Goal: Information Seeking & Learning: Learn about a topic

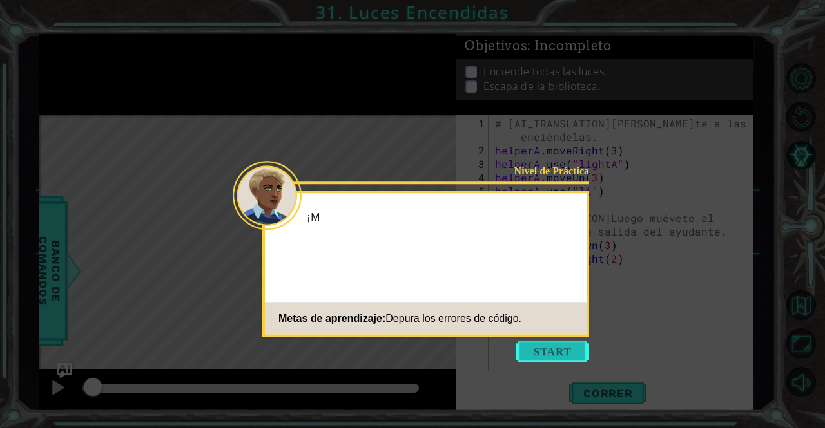
click at [540, 353] on button "Start" at bounding box center [551, 351] width 73 height 21
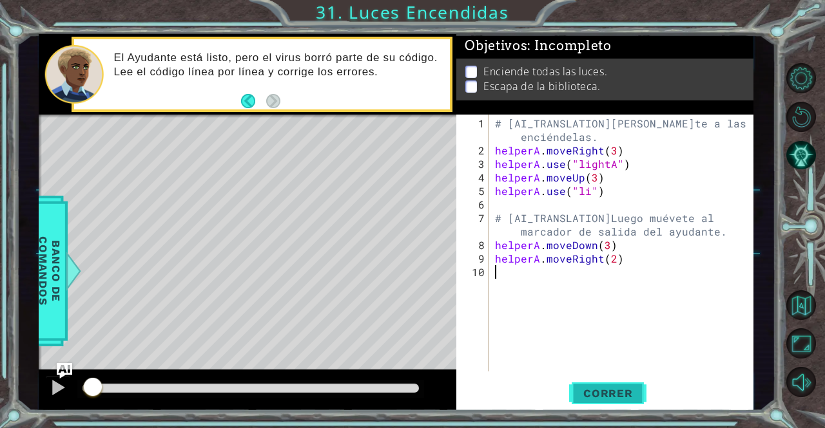
click at [607, 398] on span "Correr" at bounding box center [607, 393] width 75 height 13
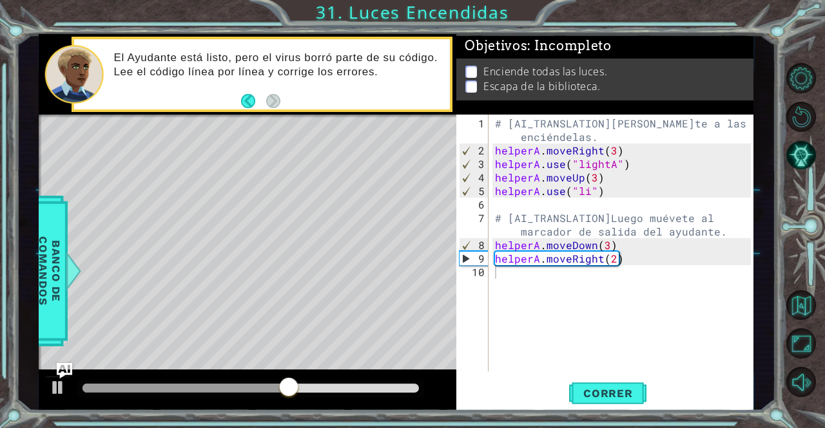
click at [474, 66] on p at bounding box center [471, 72] width 12 height 12
click at [504, 275] on div "# [AI_TRANSLATION]Muévete a las luces y enciéndelas. helperA . moveRight ( 3 ) …" at bounding box center [624, 266] width 264 height 298
type textarea "h"
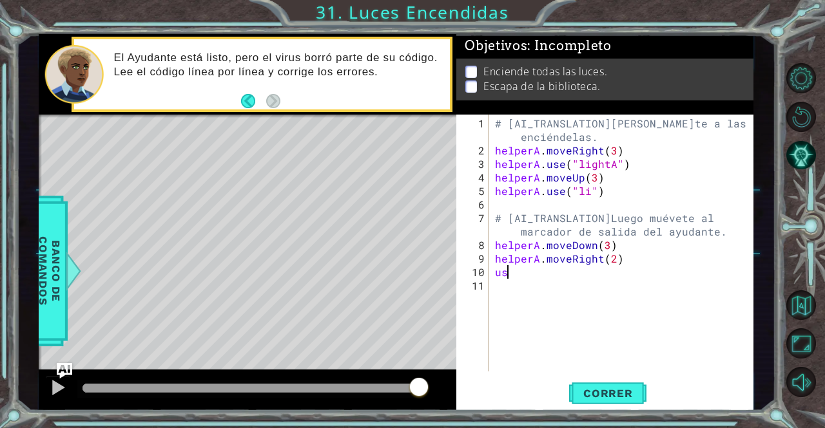
type textarea "u"
click at [611, 392] on span "Correr" at bounding box center [607, 393] width 75 height 13
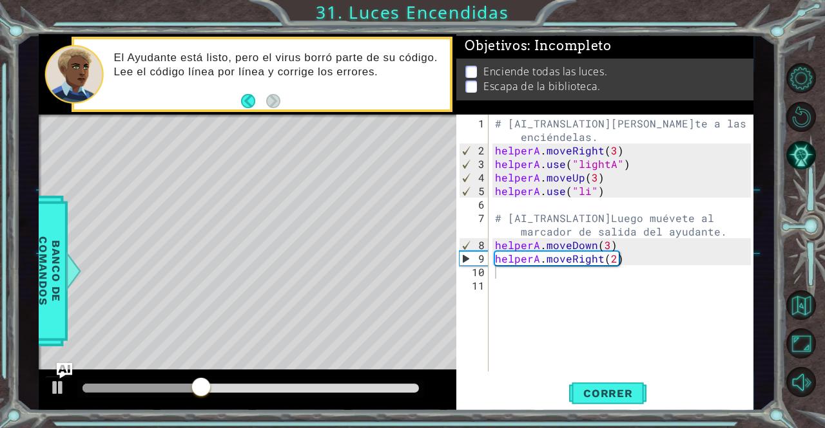
drag, startPoint x: 258, startPoint y: 336, endPoint x: 175, endPoint y: 298, distance: 90.5
click at [175, 298] on div "Level Map" at bounding box center [336, 304] width 595 height 379
click at [509, 213] on div "# [AI_TRANSLATION]Muévete a las luces y enciéndelas. helperA . moveRight ( 3 ) …" at bounding box center [624, 266] width 264 height 298
type textarea "# [AI_TRANSLATION]Luego muévete al marcador de salida del ayudante."
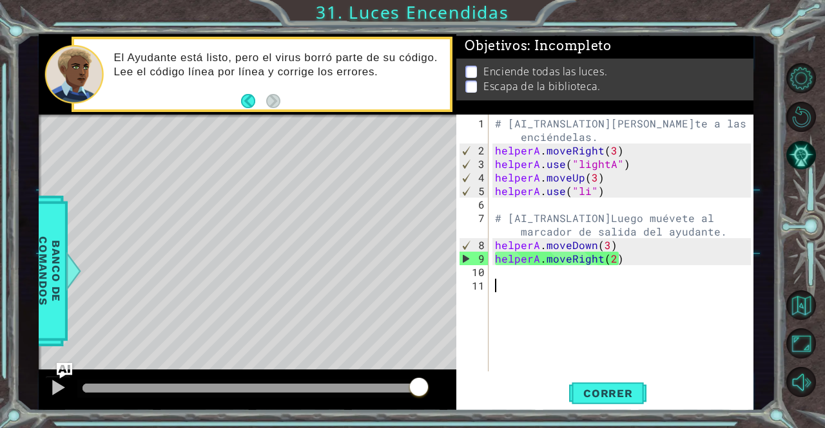
click at [562, 295] on div "# [AI_TRANSLATION]Muévete a las luces y enciéndelas. helperA . moveRight ( 3 ) …" at bounding box center [624, 266] width 264 height 298
click at [519, 280] on div "# [AI_TRANSLATION]Muévete a las luces y enciéndelas. helperA . moveRight ( 3 ) …" at bounding box center [624, 266] width 264 height 298
click at [500, 270] on div "# [AI_TRANSLATION]Muévete a las luces y enciéndelas. helperA . moveRight ( 3 ) …" at bounding box center [624, 266] width 264 height 298
click at [512, 206] on div "# [AI_TRANSLATION]Muévete a las luces y enciéndelas. helperA . moveRight ( 3 ) …" at bounding box center [624, 266] width 264 height 298
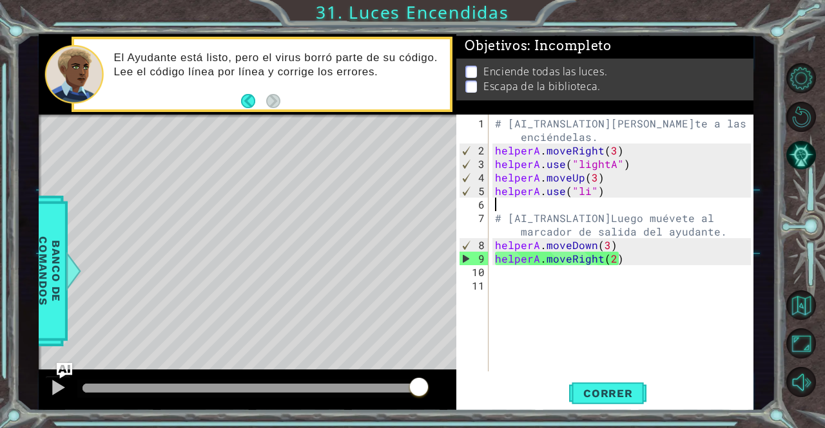
type textarea "h"
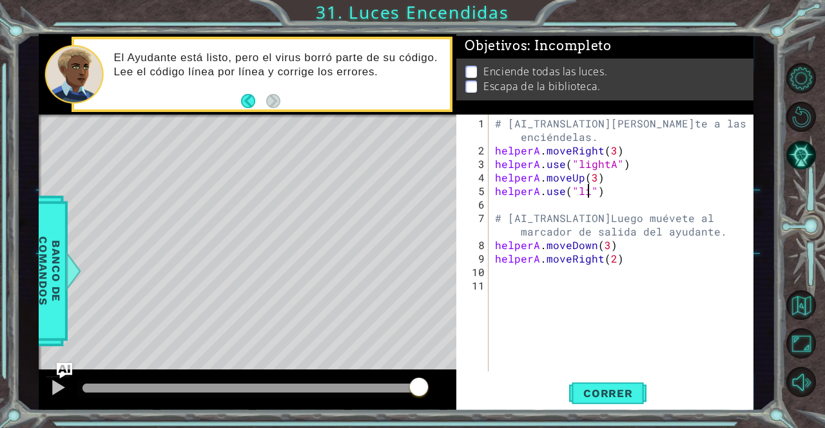
click at [588, 194] on div "# [AI_TRANSLATION]Muévete a las luces y enciéndelas. helperA . moveRight ( 3 ) …" at bounding box center [624, 266] width 264 height 298
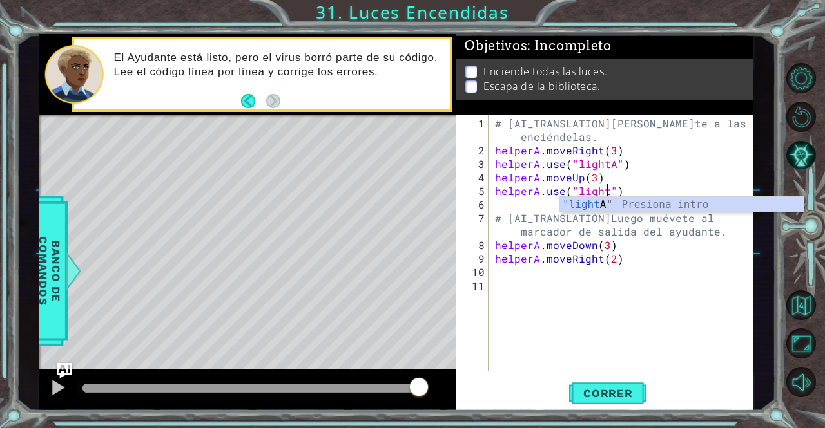
scroll to position [0, 7]
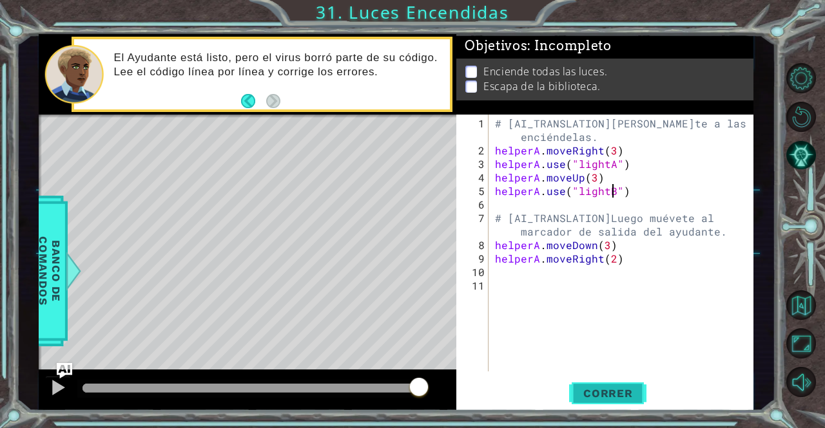
click at [601, 389] on span "Correr" at bounding box center [607, 393] width 75 height 13
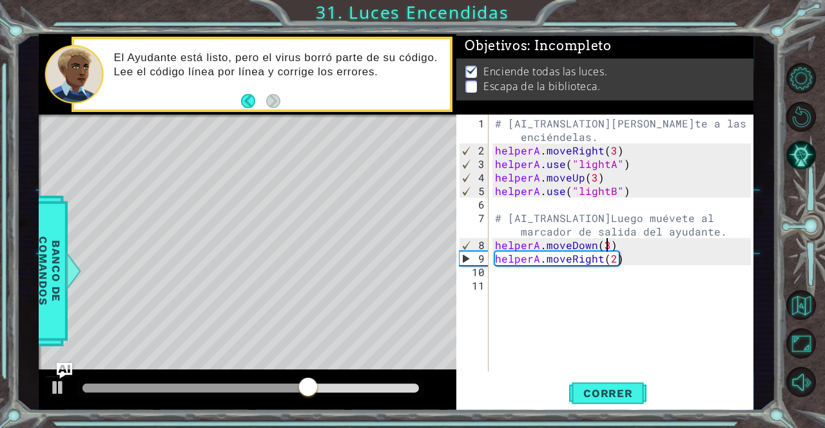
click at [606, 244] on div "# [AI_TRANSLATION]Muévete a las luces y enciéndelas. helperA . moveRight ( 3 ) …" at bounding box center [624, 266] width 264 height 298
type textarea "helperA.moveDown(1)"
click at [616, 401] on button "Correr" at bounding box center [607, 394] width 77 height 30
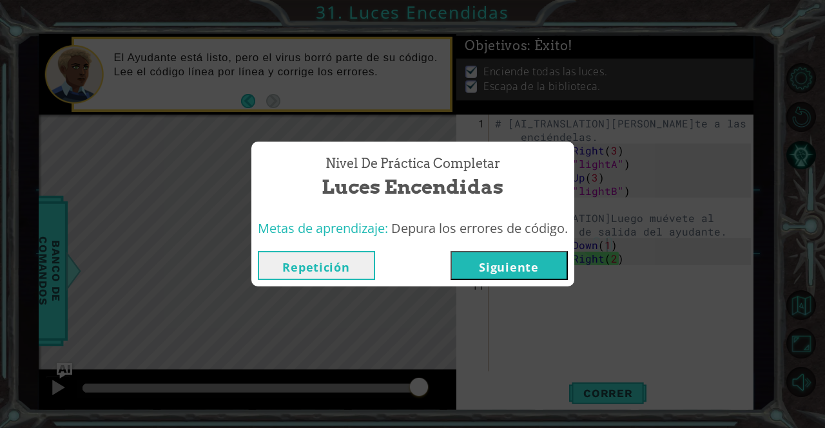
click at [500, 269] on button "Siguiente" at bounding box center [508, 265] width 117 height 29
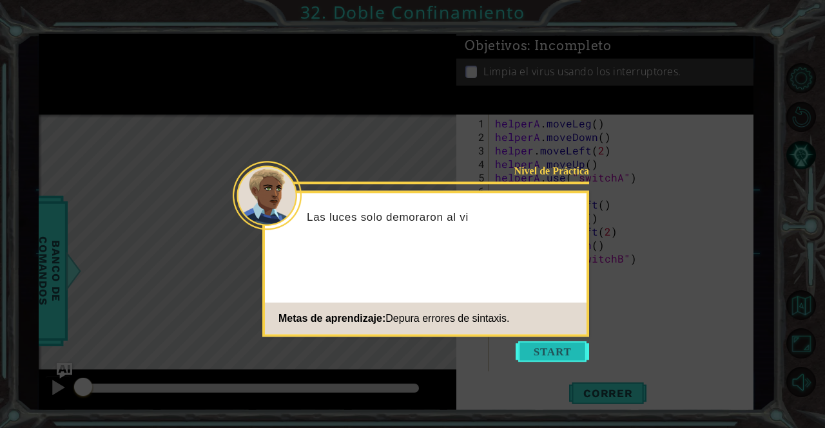
click at [551, 356] on button "Start" at bounding box center [551, 351] width 73 height 21
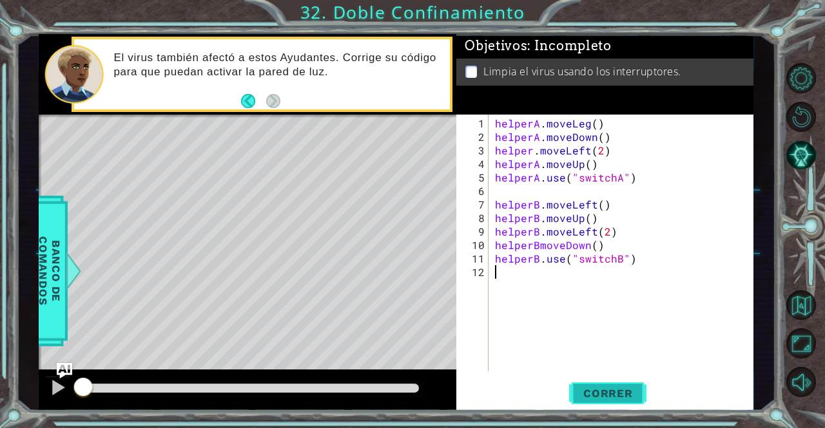
click at [616, 408] on button "Correr" at bounding box center [607, 394] width 77 height 30
click at [619, 401] on button "Correr" at bounding box center [607, 394] width 77 height 30
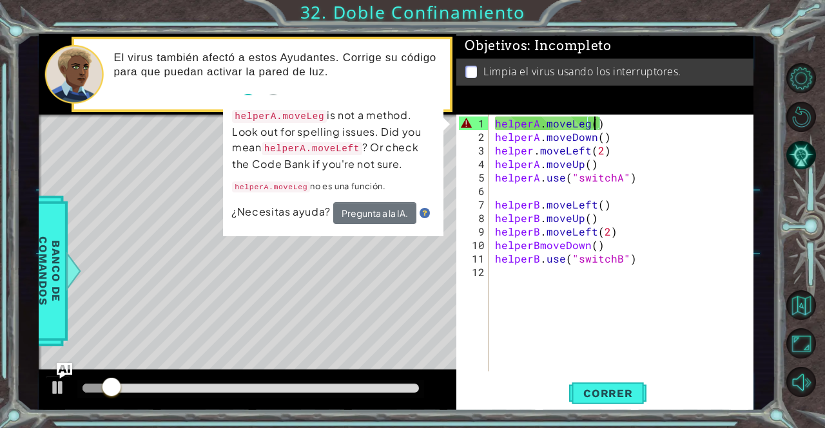
click at [596, 118] on div "helperA . moveLeg ( ) helperA . moveDown ( ) helper . moveLeft ( 2 ) helperA . …" at bounding box center [624, 259] width 264 height 284
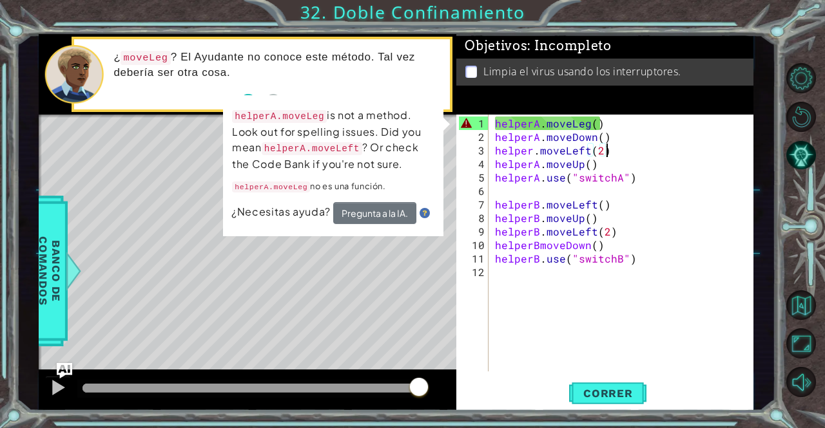
click at [628, 154] on div "helperA . moveLeg ( ) helperA . moveDown ( ) helper . moveLeft ( 2 ) helperA . …" at bounding box center [624, 259] width 264 height 284
type textarea "helper.moveLeft(2)"
click at [527, 193] on div "helperA . moveLeg ( ) helperA . moveDown ( ) helper . moveLeft ( 2 ) helperA . …" at bounding box center [624, 259] width 264 height 284
